Goal: Navigation & Orientation: Find specific page/section

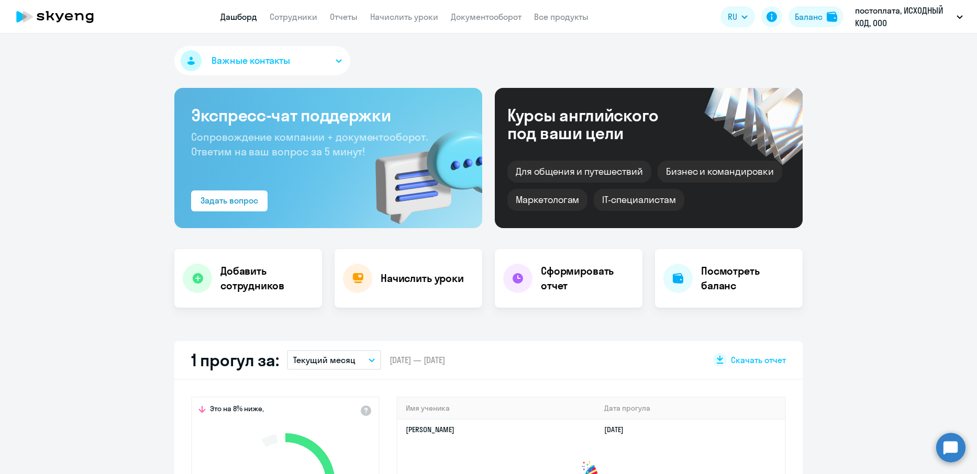
select select "30"
click at [947, 451] on circle at bounding box center [950, 447] width 29 height 29
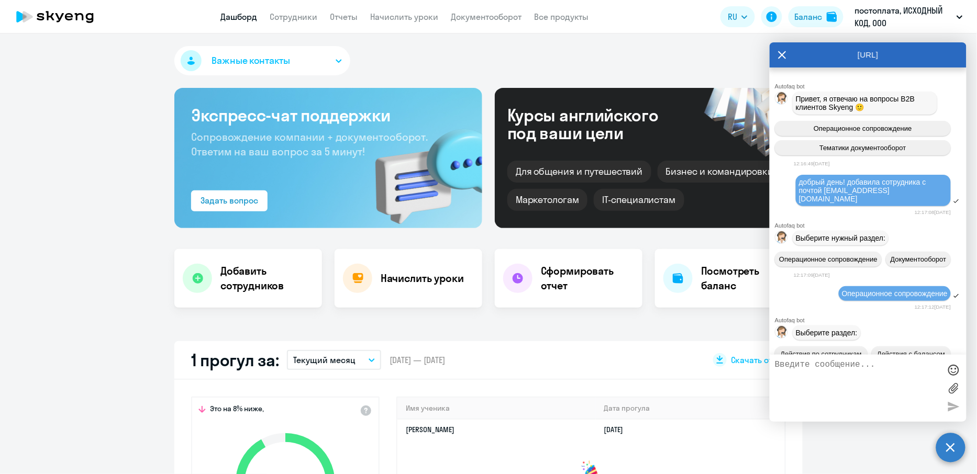
scroll to position [11840, 0]
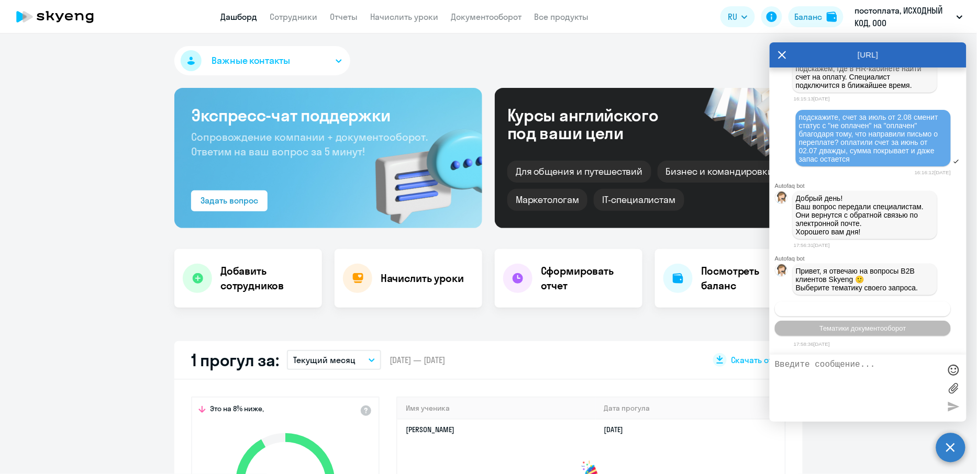
click at [854, 308] on span "Операционное сопровождение" at bounding box center [863, 309] width 98 height 8
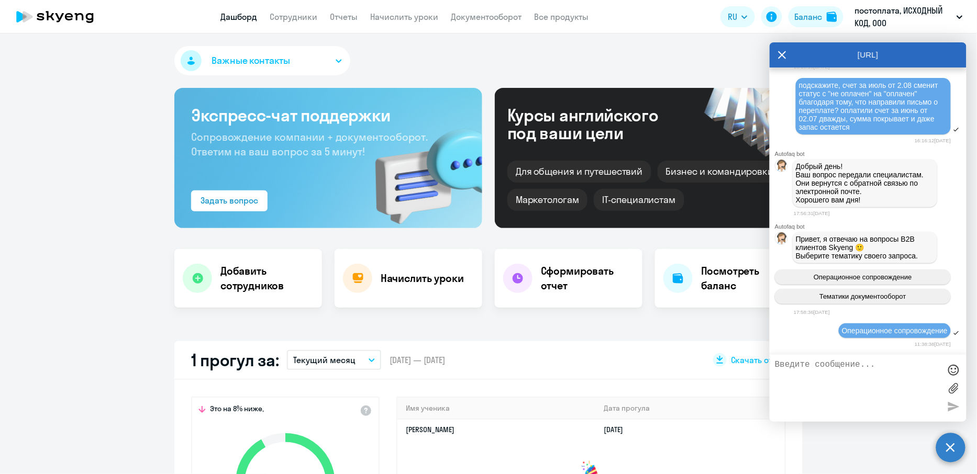
scroll to position [11937, 0]
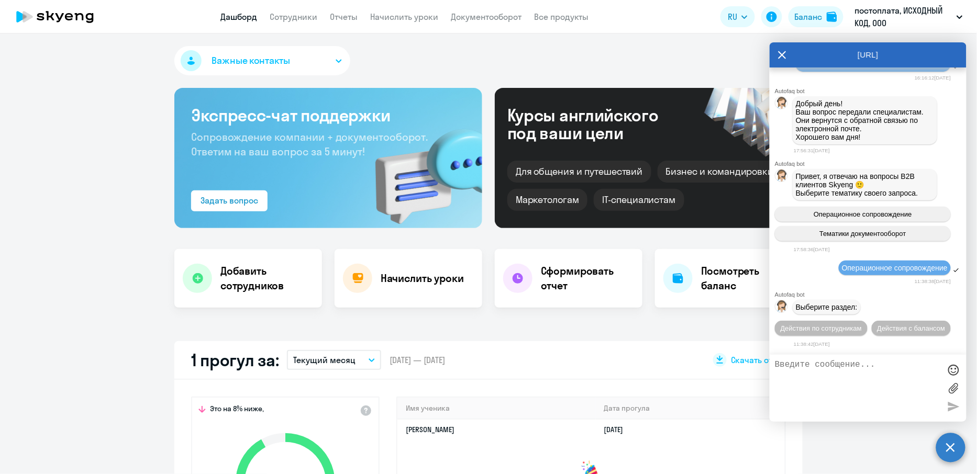
click at [780, 54] on icon at bounding box center [782, 54] width 8 height 25
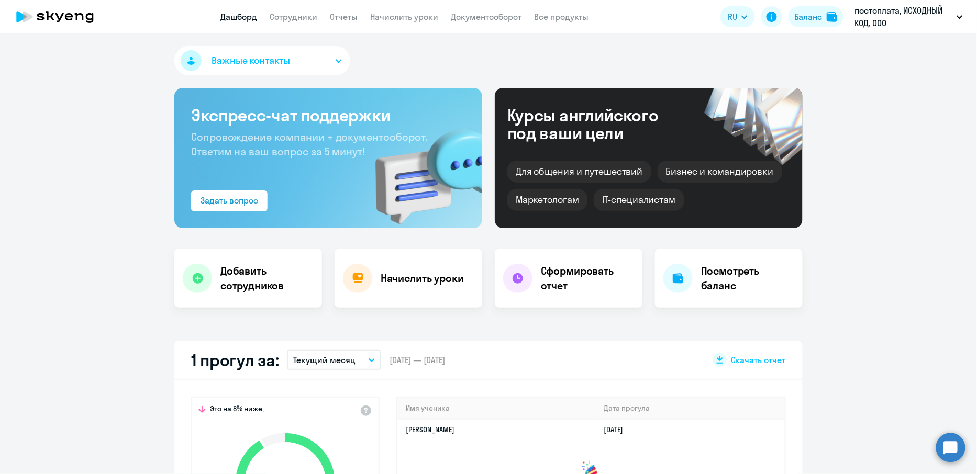
click at [949, 438] on circle at bounding box center [950, 447] width 29 height 29
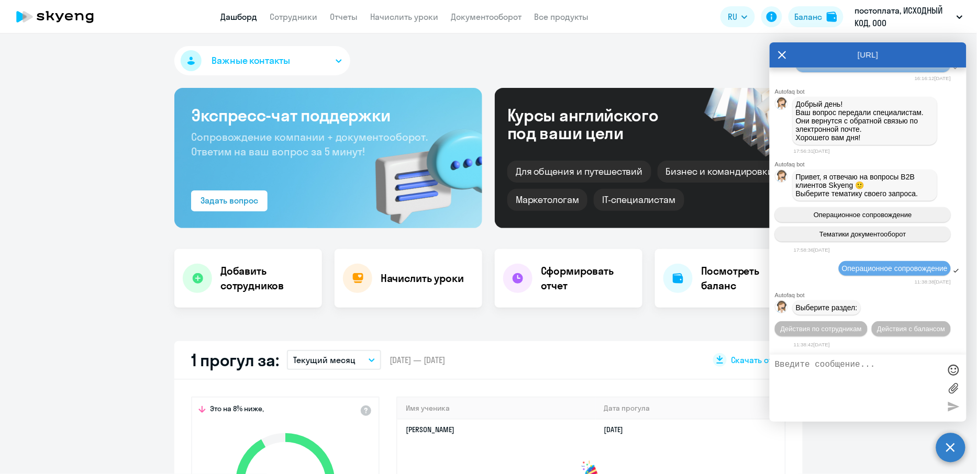
scroll to position [11937, 0]
select select "30"
click at [826, 318] on div "Действия по сотрудникам Действия с балансом" at bounding box center [868, 329] width 197 height 24
click at [828, 331] on span "Действия по сотрудникам" at bounding box center [821, 329] width 81 height 8
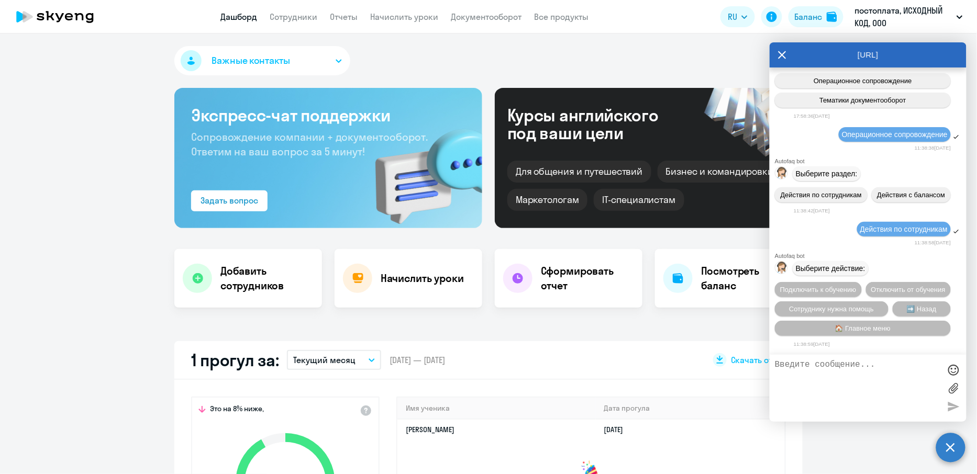
scroll to position [12073, 0]
click at [828, 331] on button "🏠 Главное меню" at bounding box center [863, 328] width 176 height 15
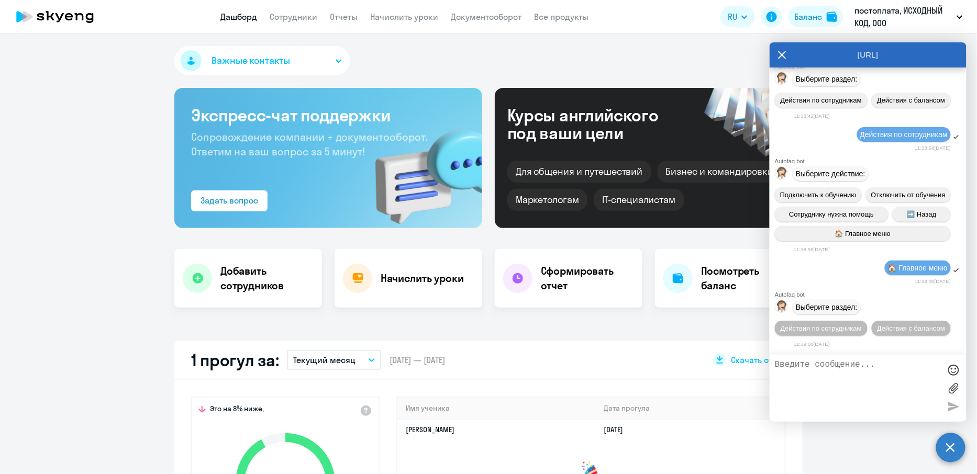
scroll to position [12171, 0]
click at [890, 330] on span "Действия с балансом" at bounding box center [911, 329] width 68 height 8
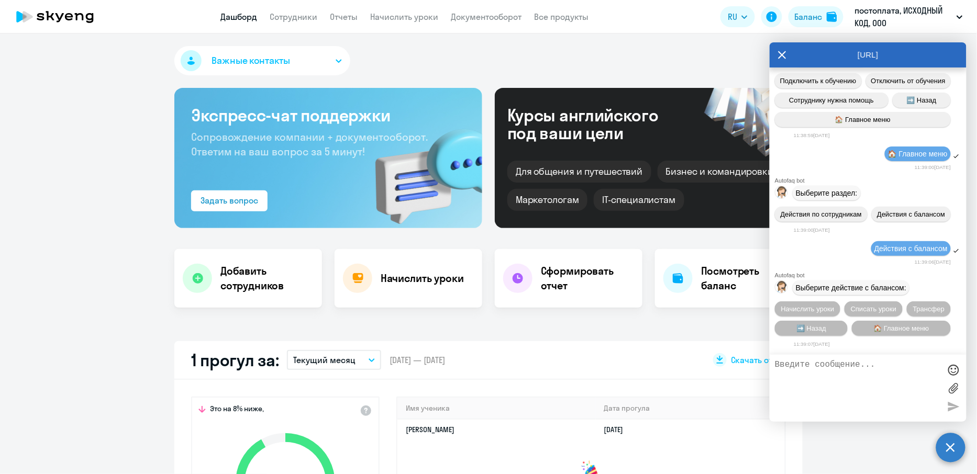
scroll to position [12288, 0]
click at [825, 333] on span "➡️ Назад" at bounding box center [811, 329] width 30 height 8
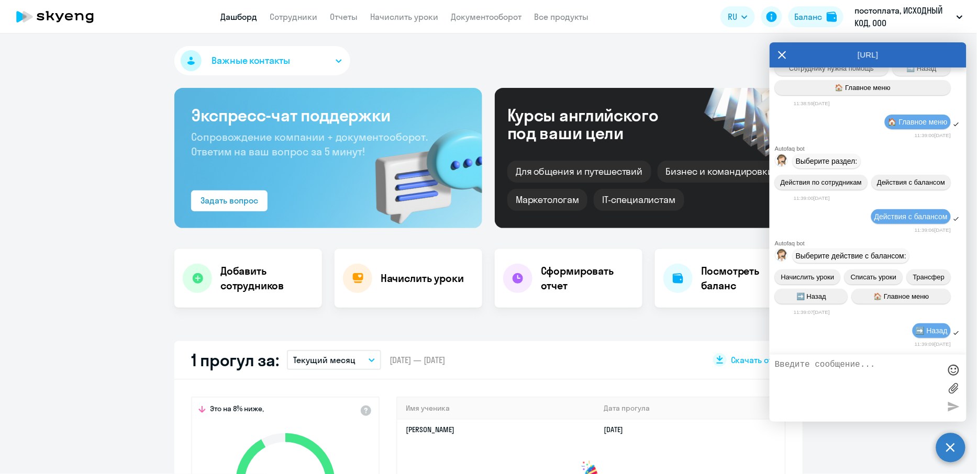
scroll to position [12386, 0]
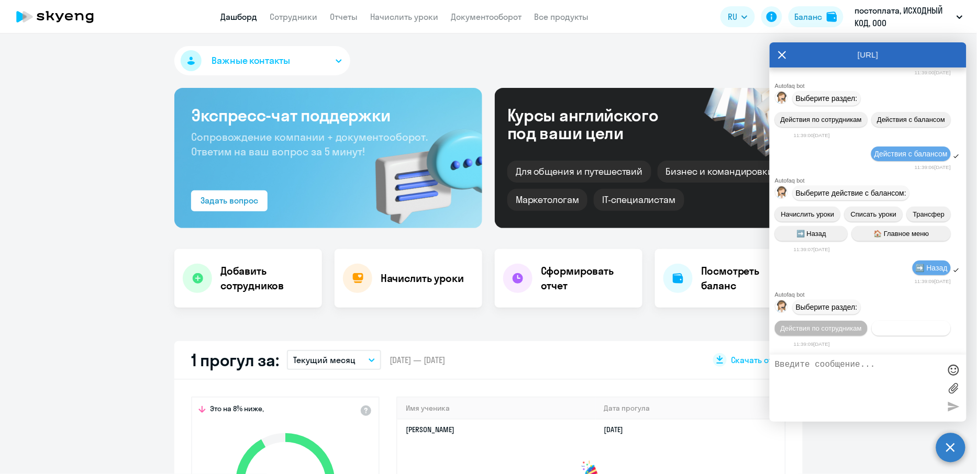
click at [910, 333] on span "Действия с балансом" at bounding box center [911, 329] width 68 height 8
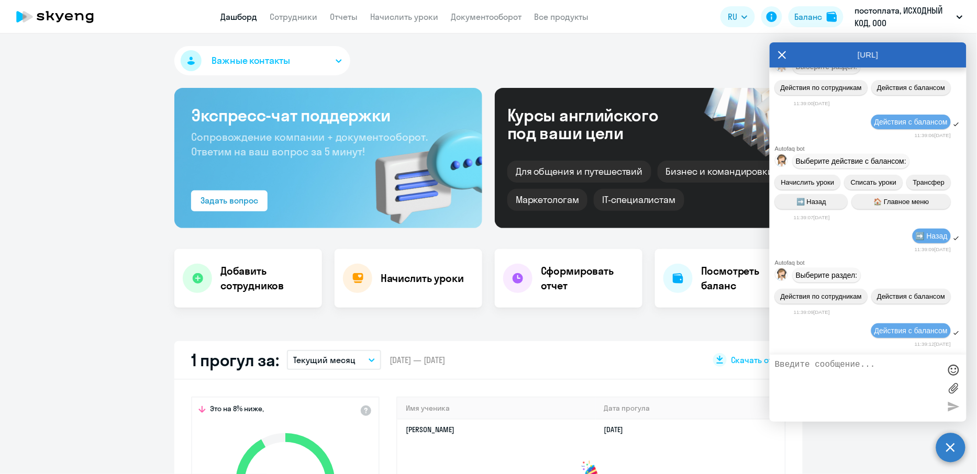
scroll to position [12502, 0]
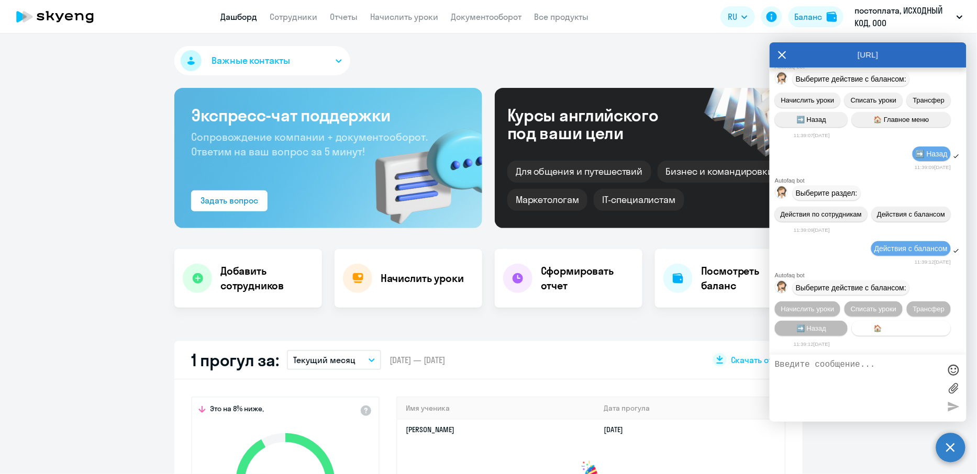
click at [910, 333] on button "🏠 Главное меню" at bounding box center [901, 328] width 99 height 15
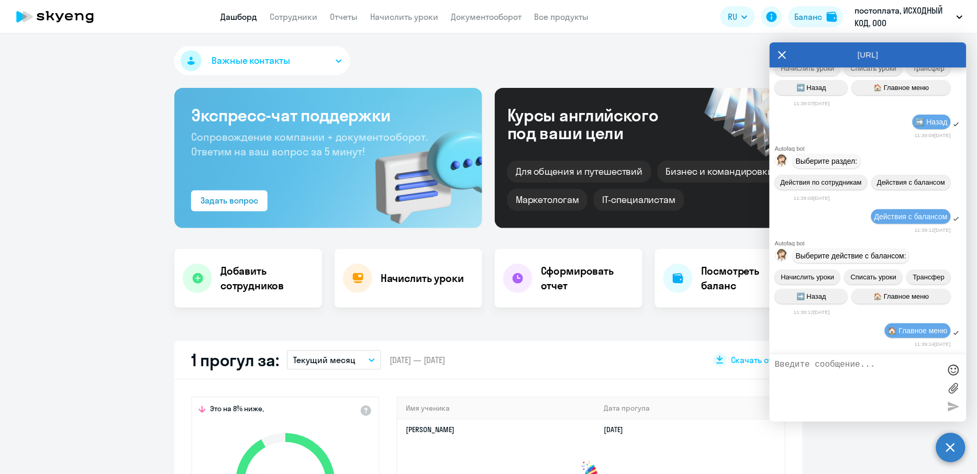
scroll to position [12600, 0]
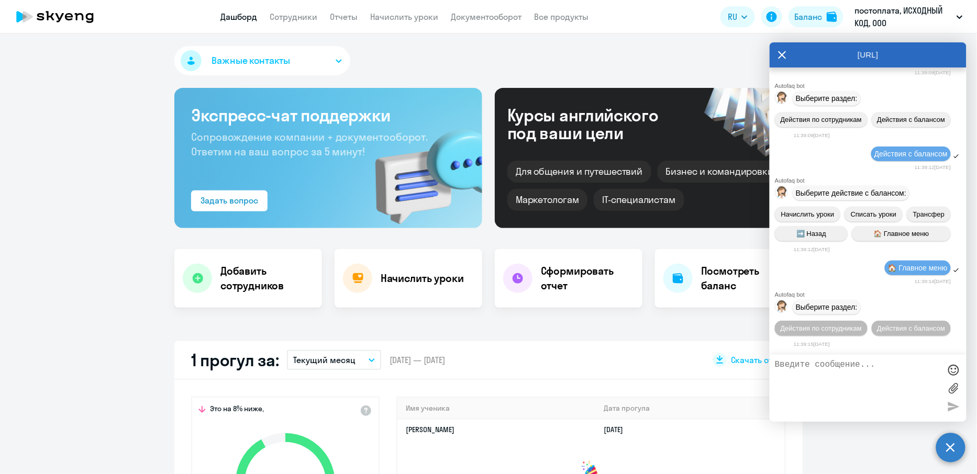
click at [941, 447] on circle at bounding box center [950, 447] width 29 height 29
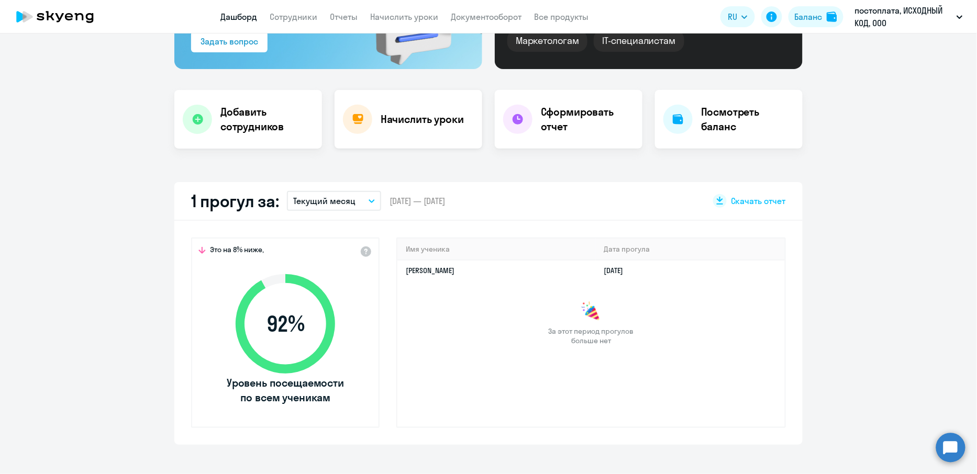
scroll to position [211, 0]
